Goal: Task Accomplishment & Management: Manage account settings

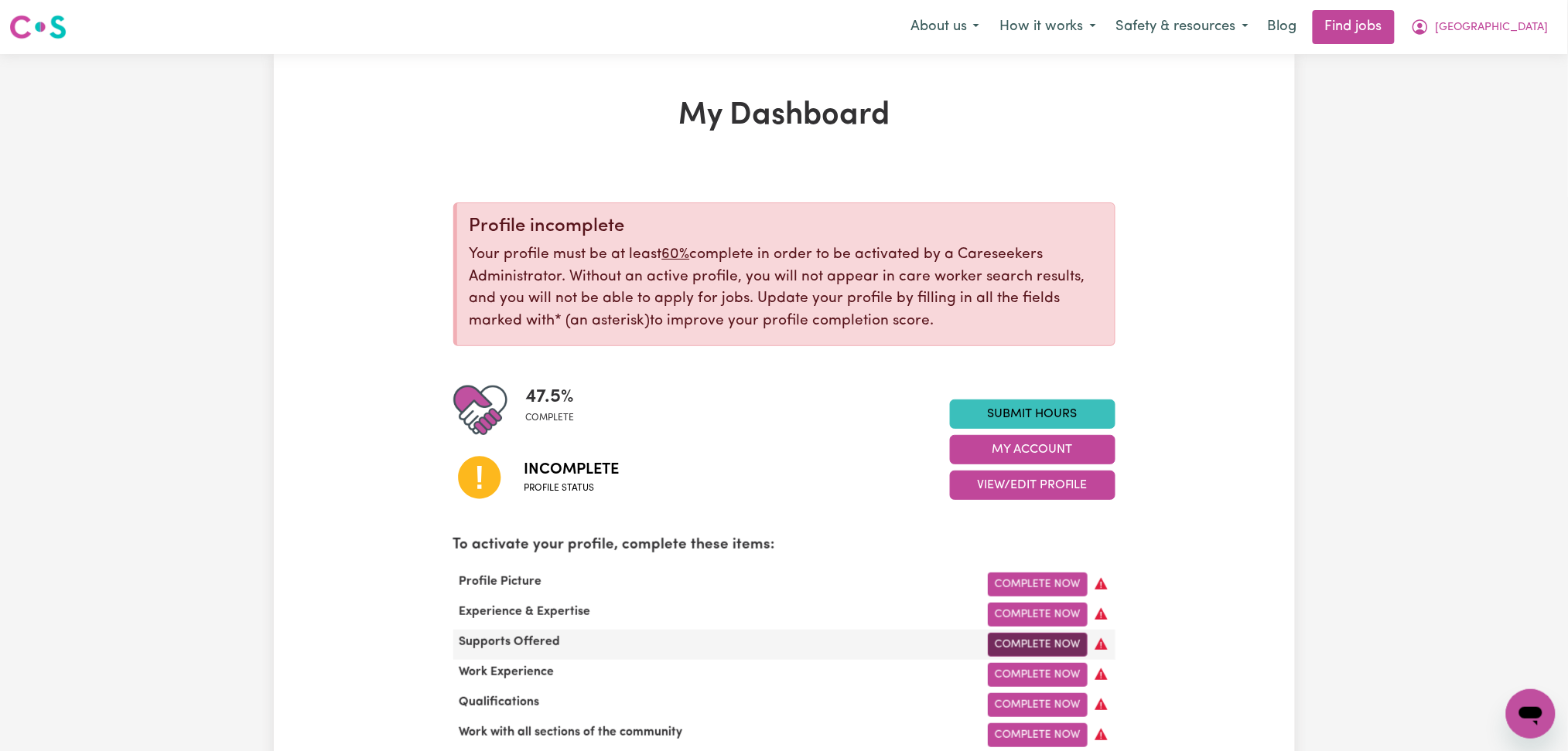
scroll to position [310, 0]
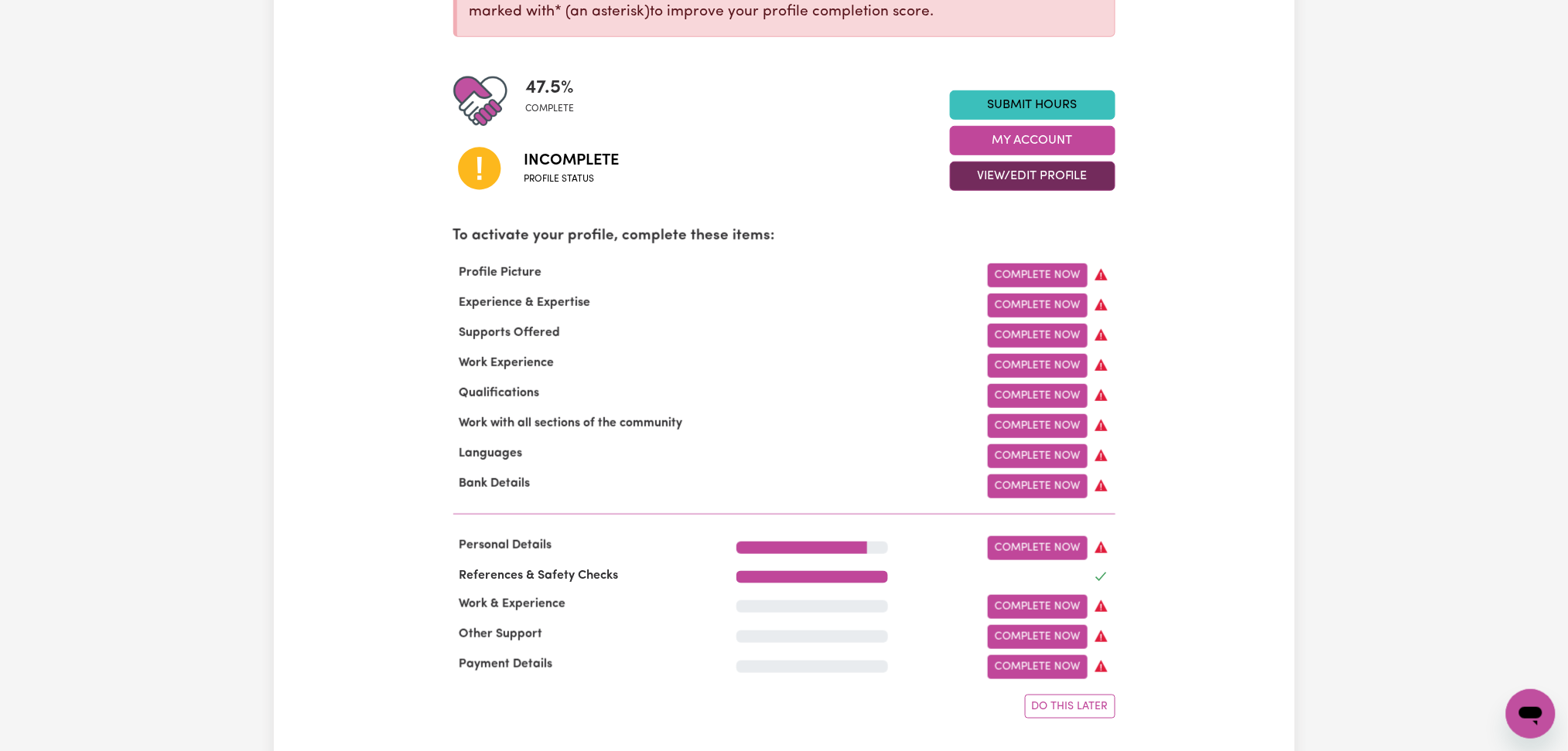
click at [1028, 176] on button "View/Edit Profile" at bounding box center [1032, 176] width 166 height 29
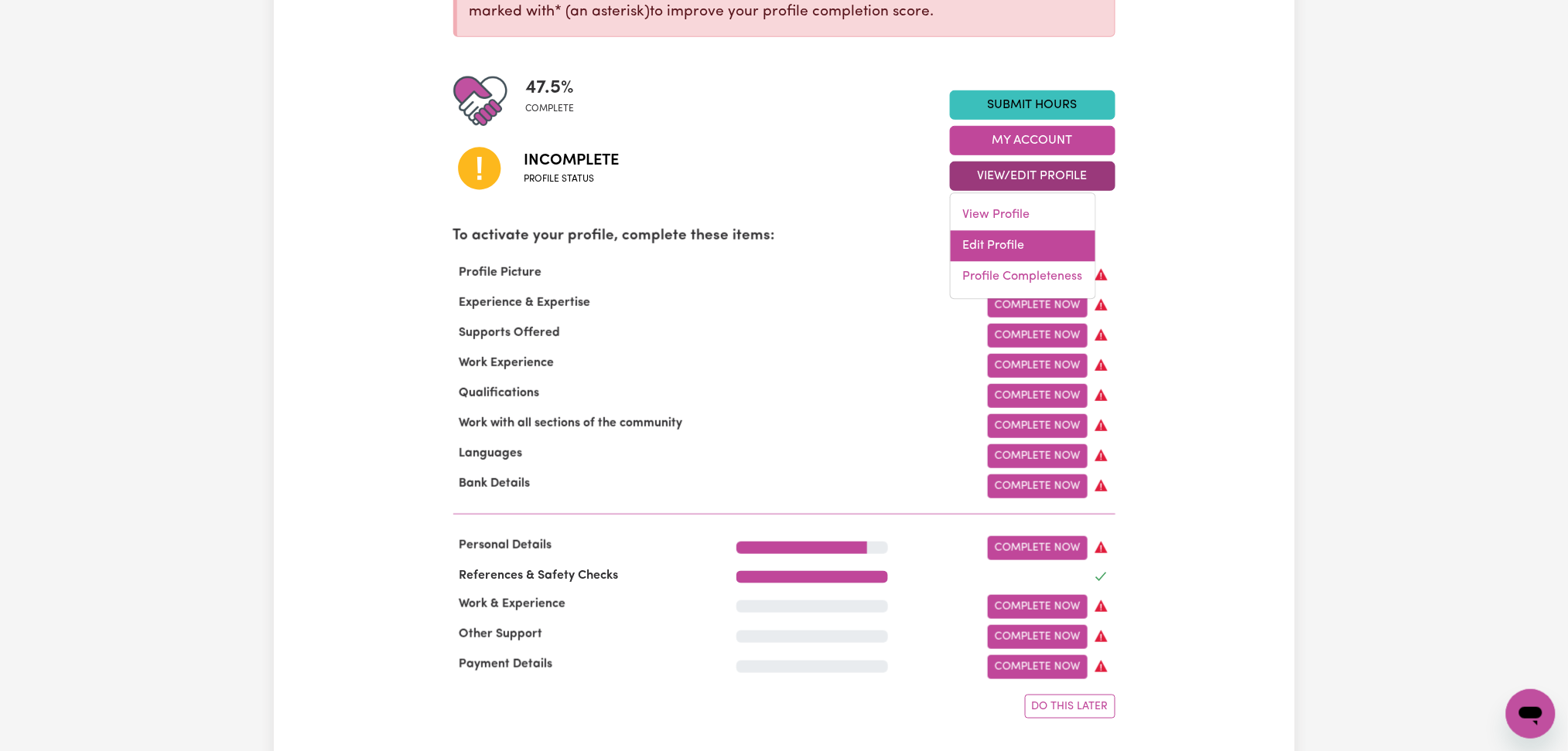
click at [1008, 255] on link "Edit Profile" at bounding box center [1023, 246] width 145 height 31
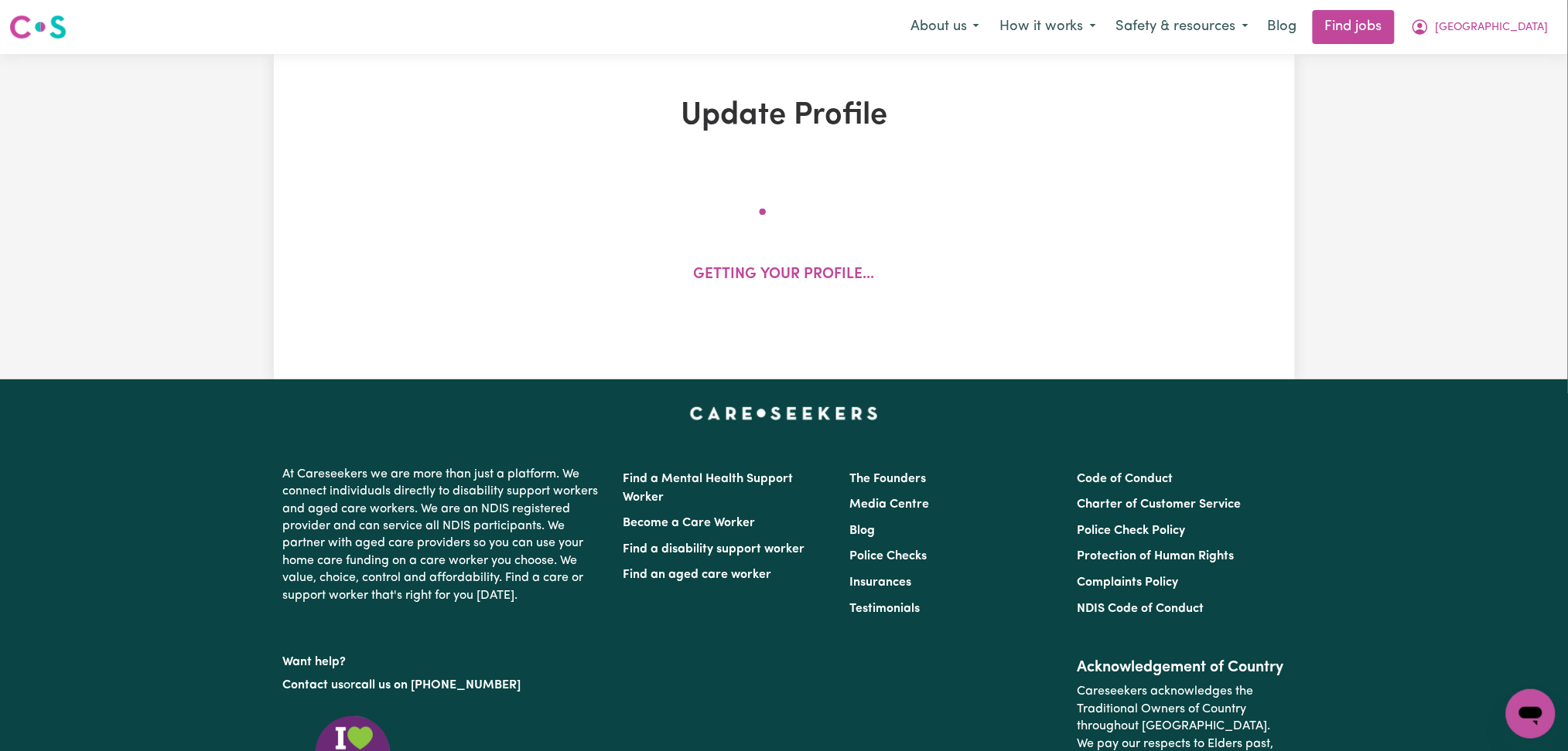
select select "[DEMOGRAPHIC_DATA]"
select select "[DEMOGRAPHIC_DATA] Citizen"
select select "Studying a healthcare related degree or qualification"
select select "37"
select select "40"
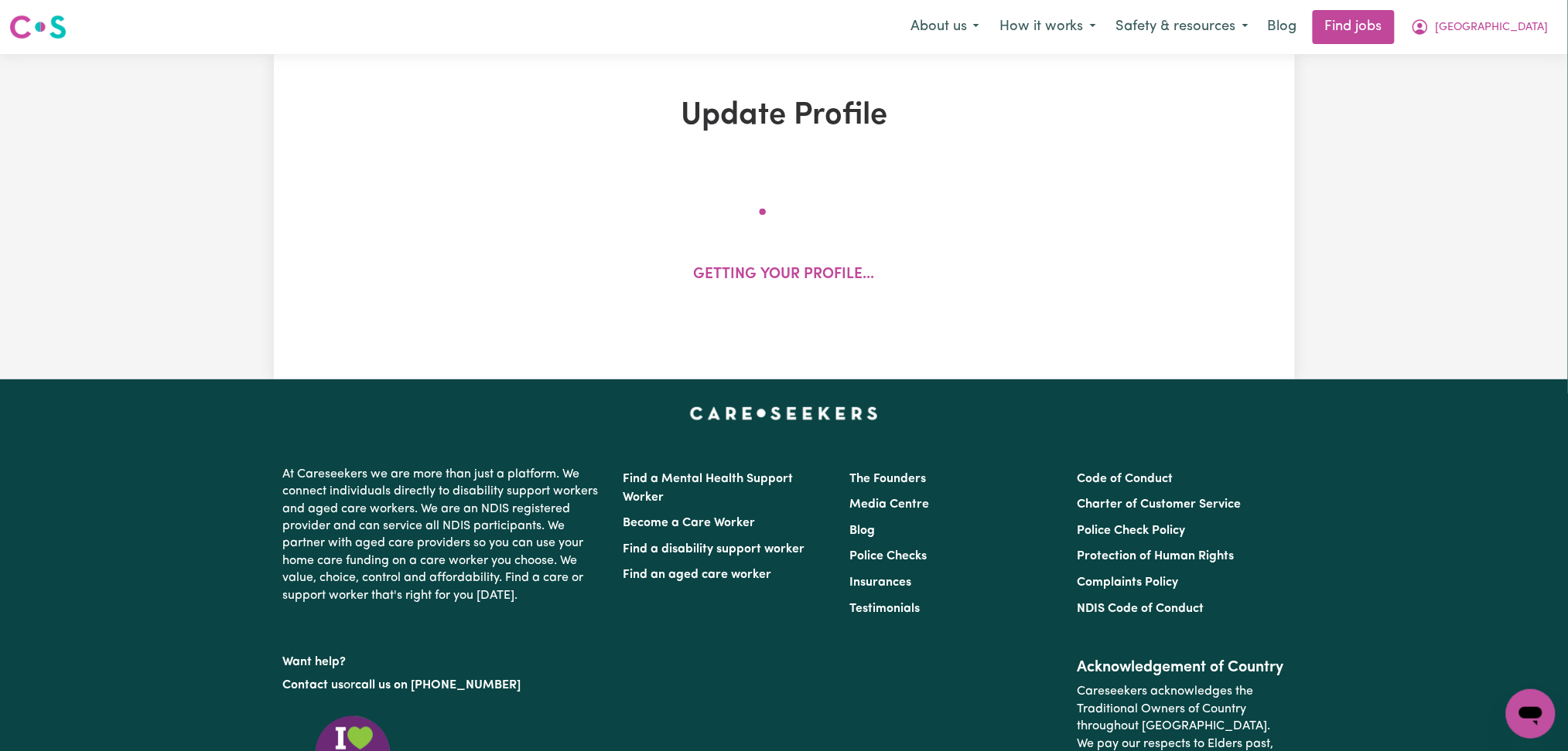
select select "40"
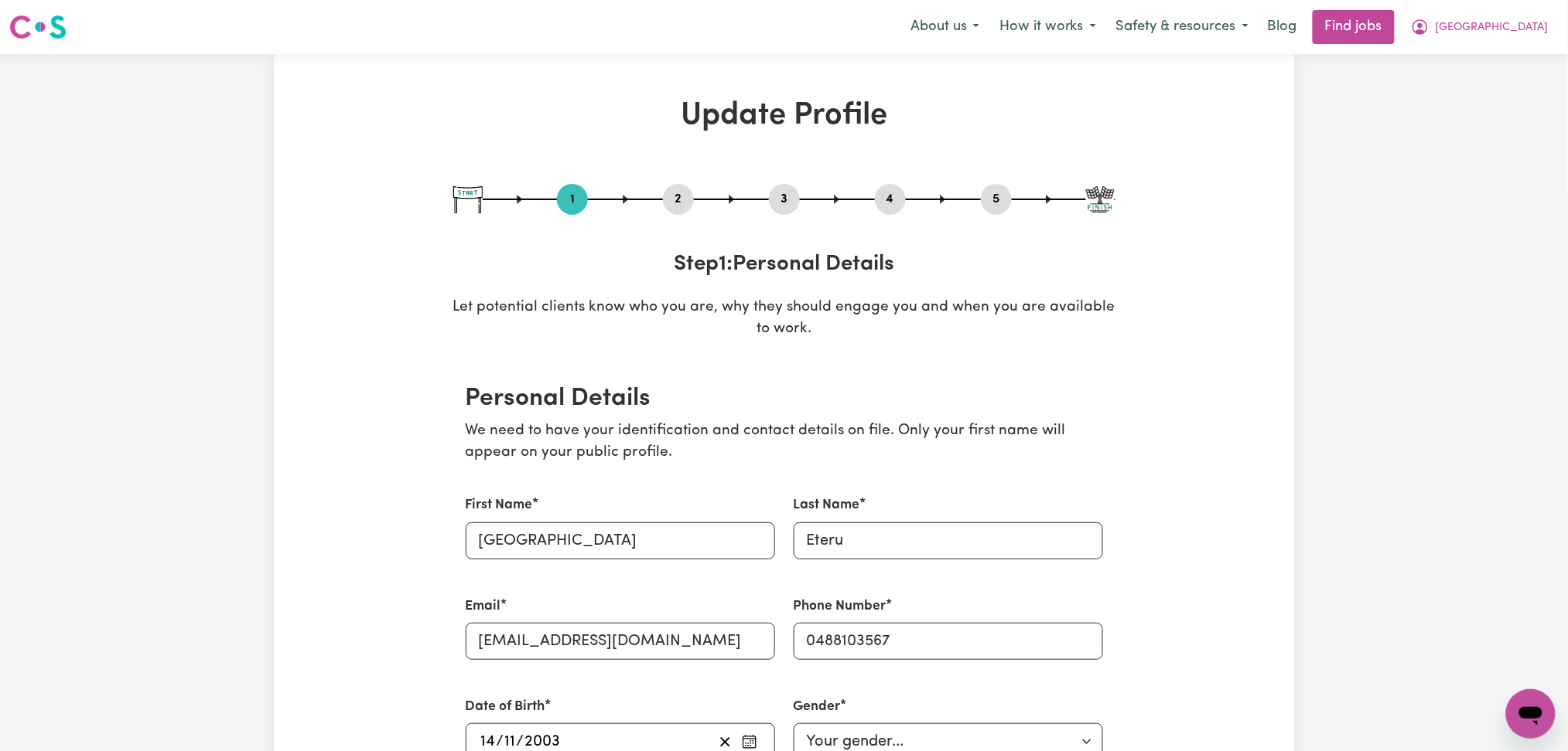
click at [678, 192] on button "2" at bounding box center [677, 199] width 31 height 20
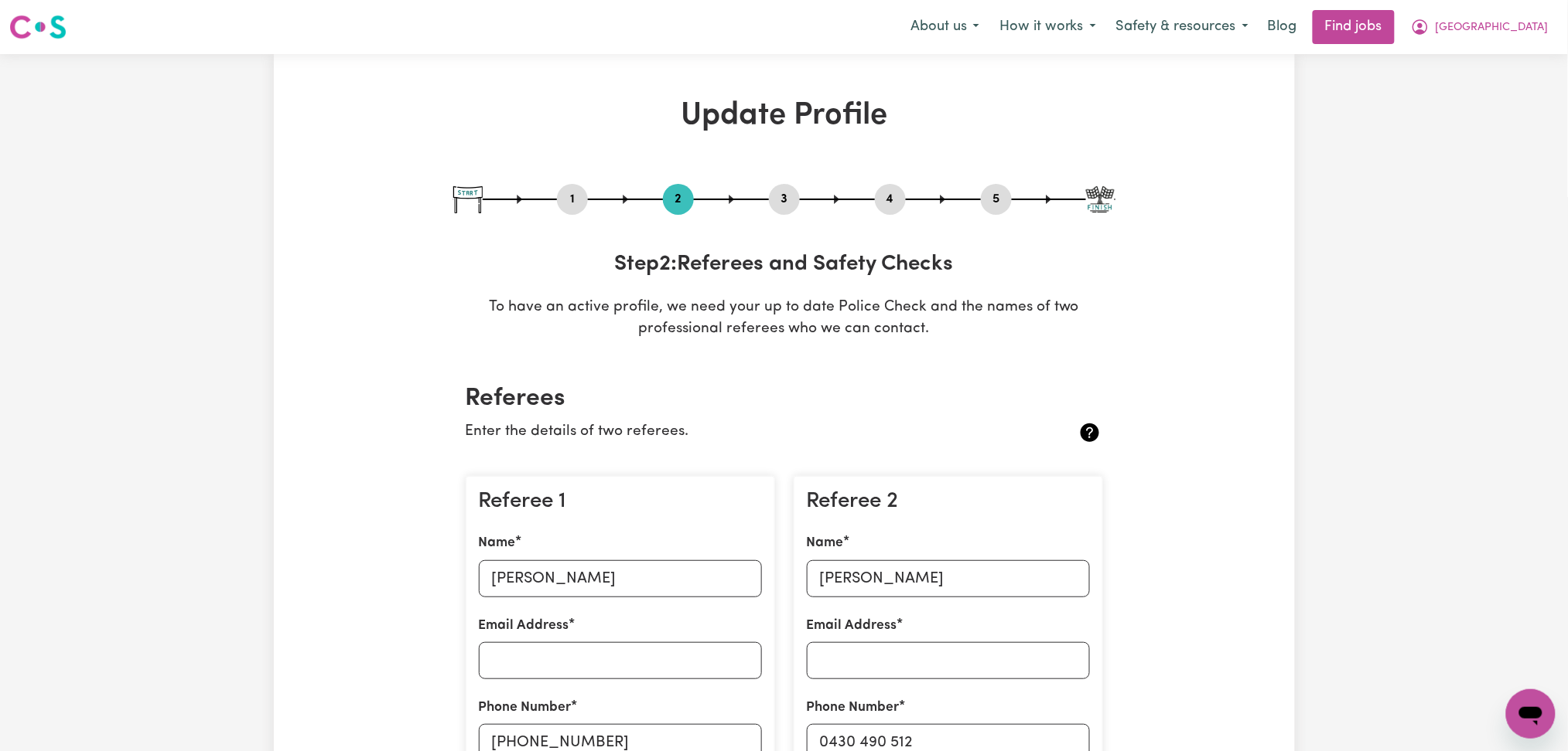
click at [996, 198] on button "5" at bounding box center [995, 199] width 31 height 20
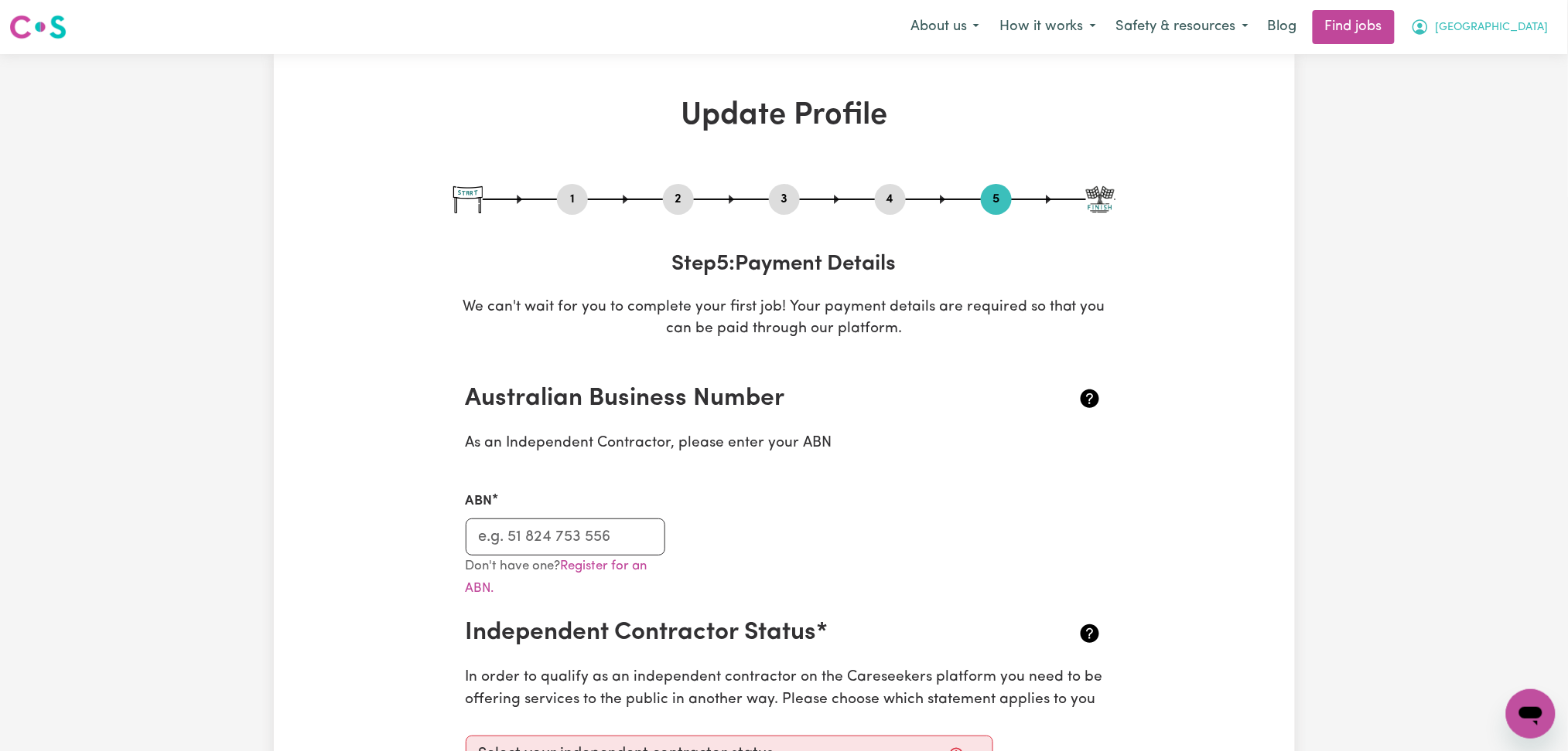
click at [1556, 32] on button "[GEOGRAPHIC_DATA]" at bounding box center [1479, 27] width 158 height 33
click at [1490, 102] on link "My Dashboard" at bounding box center [1496, 88] width 123 height 29
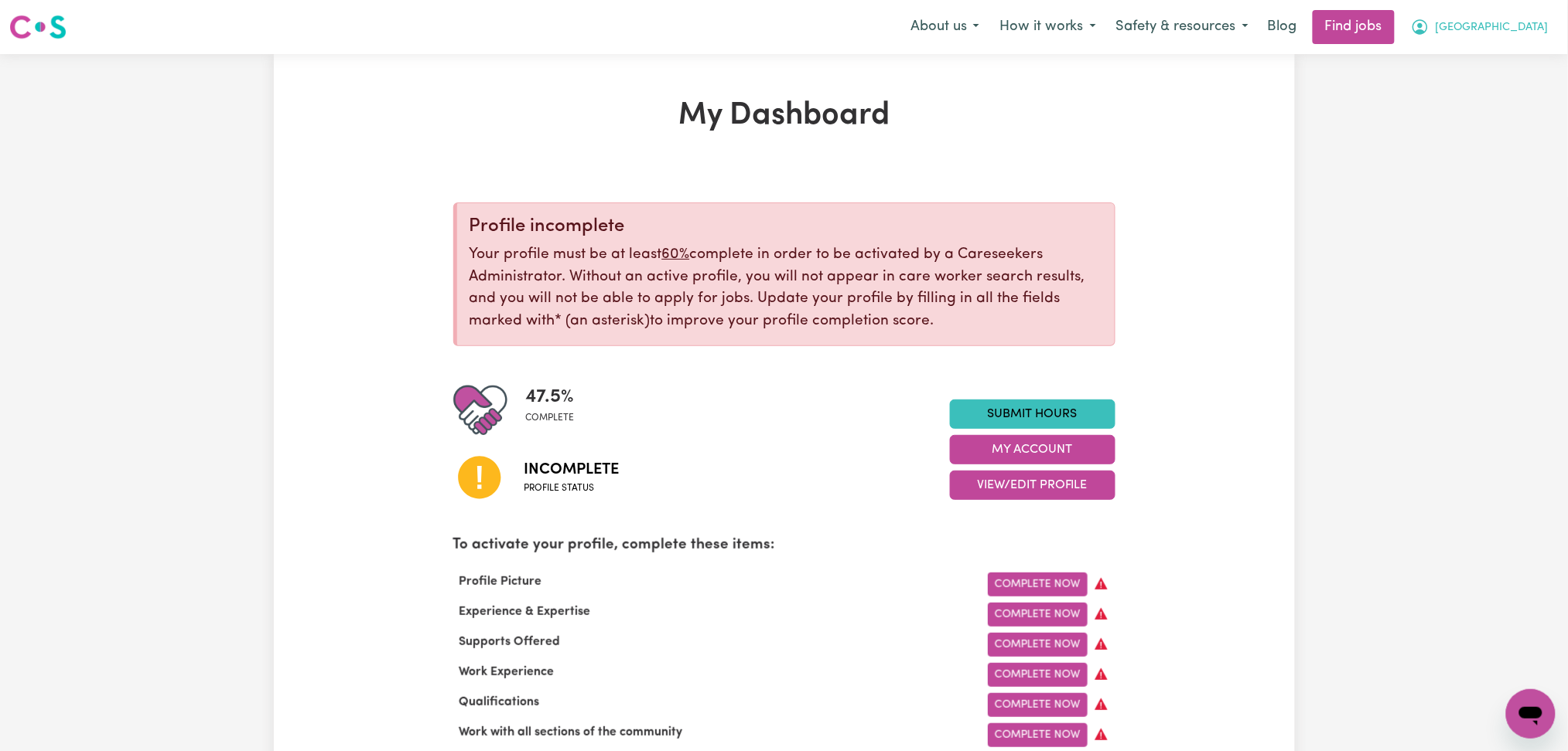
click at [1501, 15] on button "[GEOGRAPHIC_DATA]" at bounding box center [1479, 27] width 158 height 33
click at [1483, 109] on link "Logout" at bounding box center [1496, 118] width 123 height 29
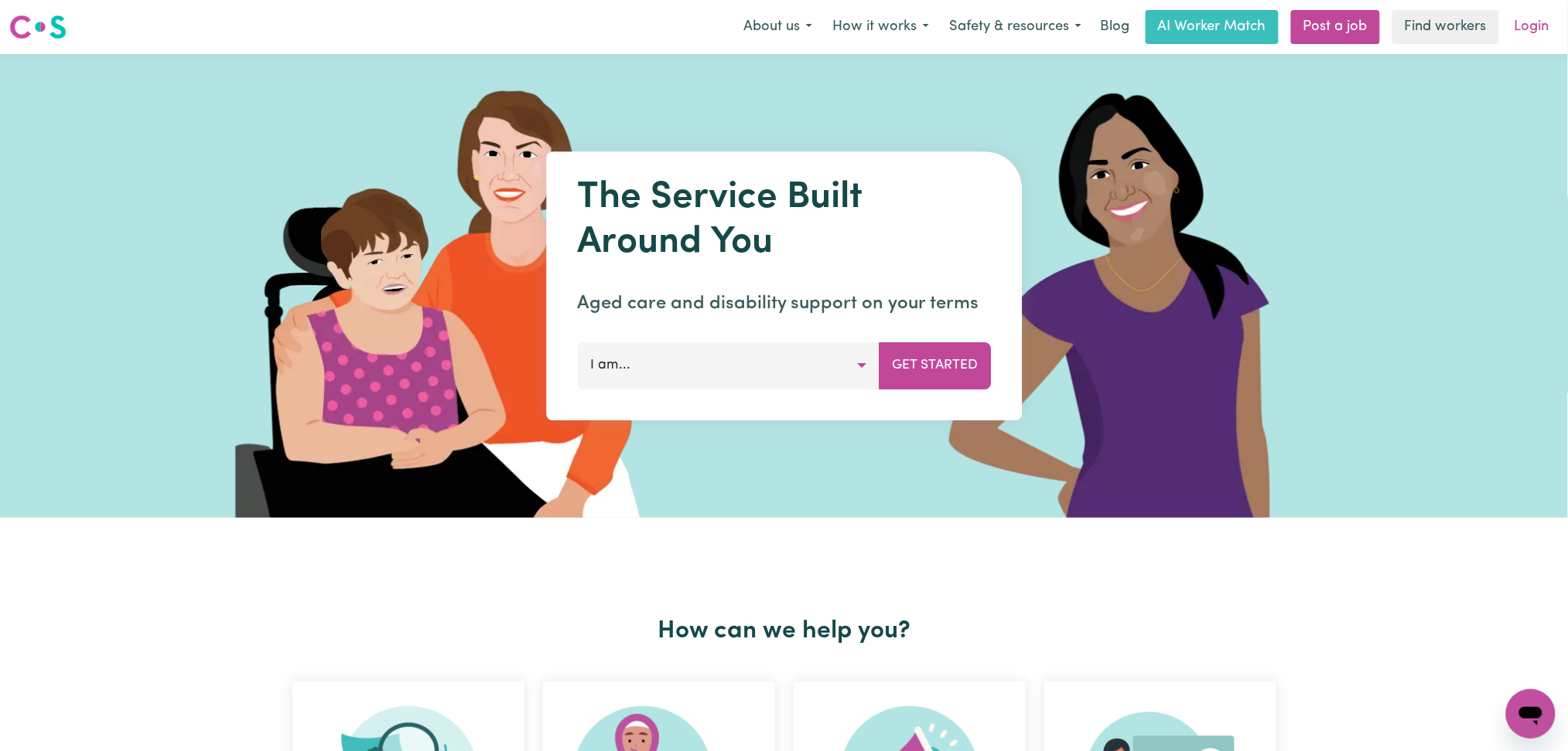
click at [1528, 22] on link "Login" at bounding box center [1532, 27] width 53 height 34
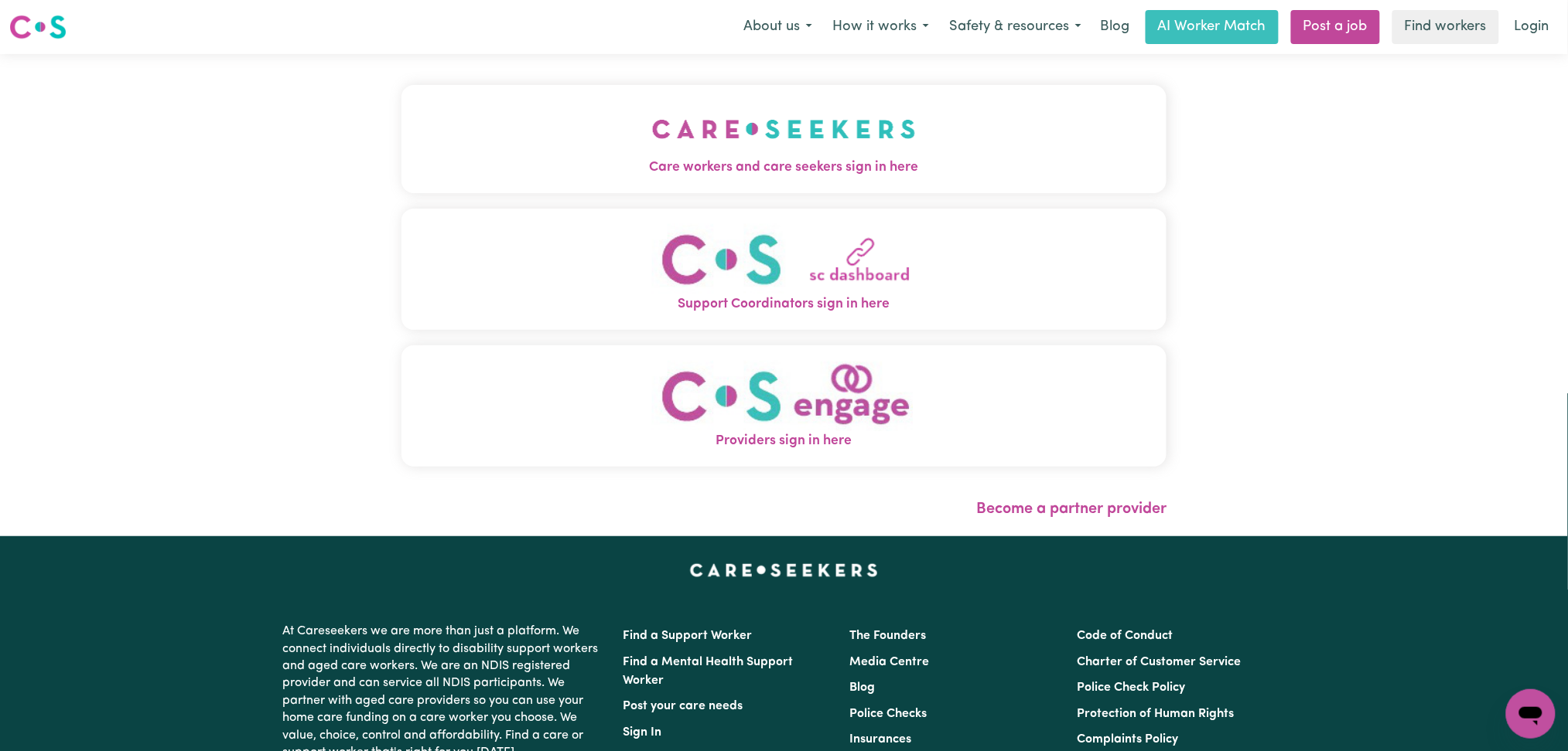
click at [749, 143] on img "Care workers and care seekers sign in here" at bounding box center [784, 128] width 264 height 57
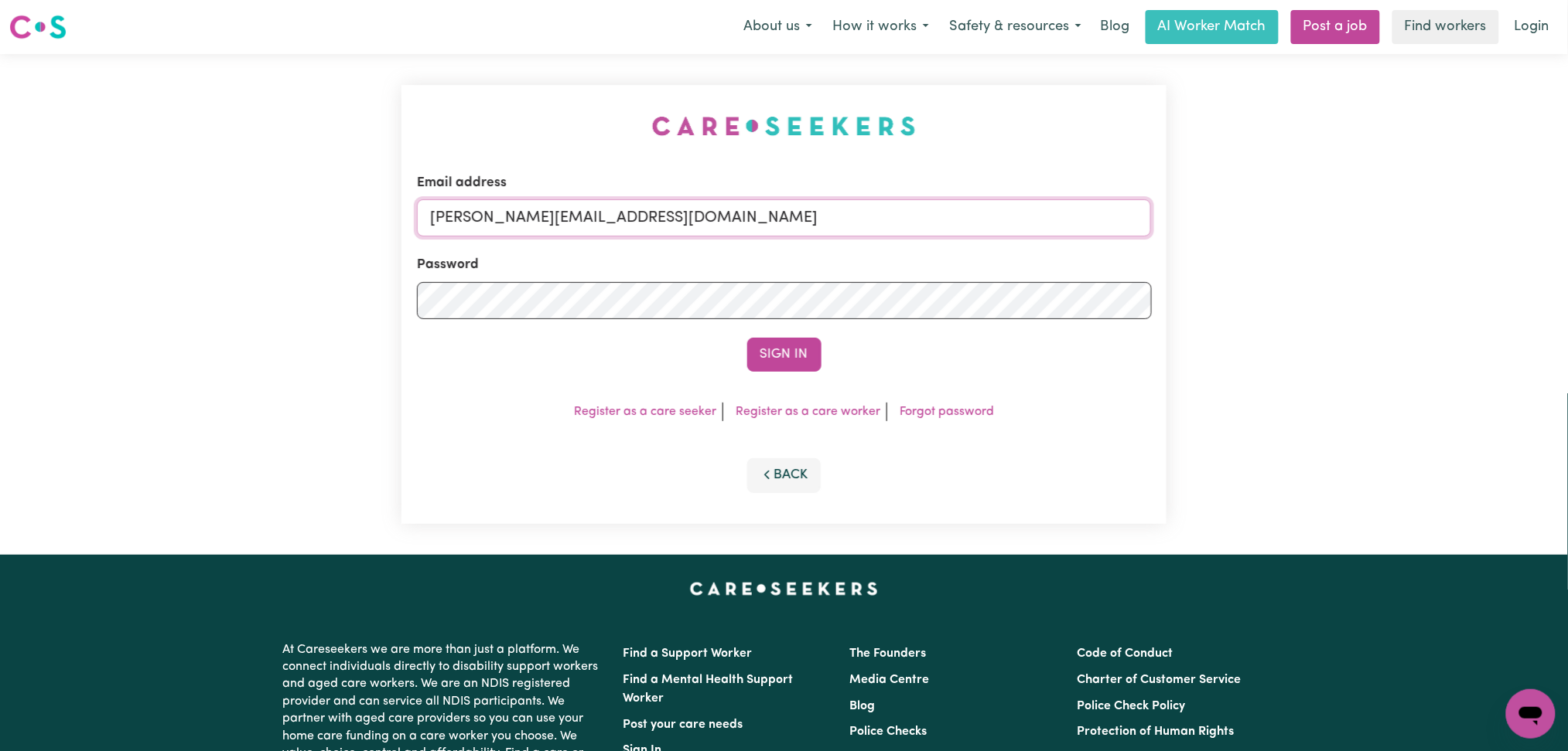
click at [768, 217] on input "[PERSON_NAME][EMAIL_ADDRESS][DOMAIN_NAME]" at bounding box center [784, 218] width 734 height 37
drag, startPoint x: 512, startPoint y: 210, endPoint x: 910, endPoint y: 240, distance: 399.1
click at [910, 240] on form "Email address Superuser~[EMAIL_ADDRESS][DOMAIN_NAME] Password Sign In" at bounding box center [784, 272] width 734 height 198
type input "Superuser~[EMAIL_ADDRESS][DOMAIN_NAME]"
click at [768, 351] on button "Sign In" at bounding box center [784, 354] width 74 height 34
